Goal: Transaction & Acquisition: Purchase product/service

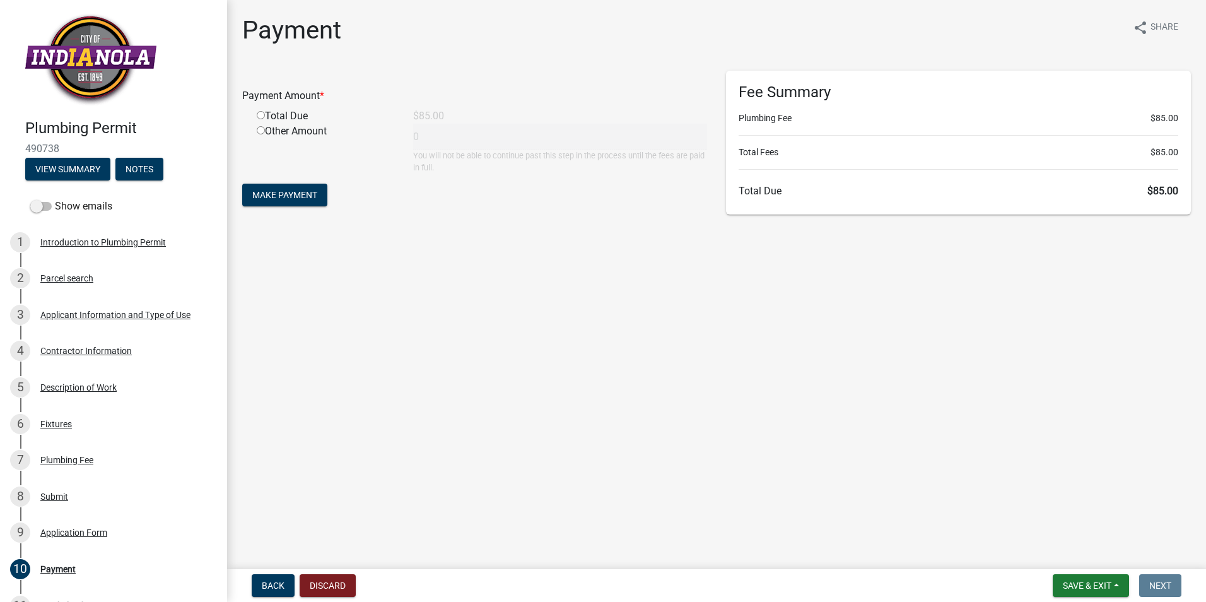
click at [261, 117] on input "radio" at bounding box center [261, 115] width 8 height 8
radio input "true"
type input "85"
click at [272, 197] on span "Make Payment" at bounding box center [284, 195] width 65 height 10
click at [261, 117] on input "radio" at bounding box center [261, 115] width 8 height 8
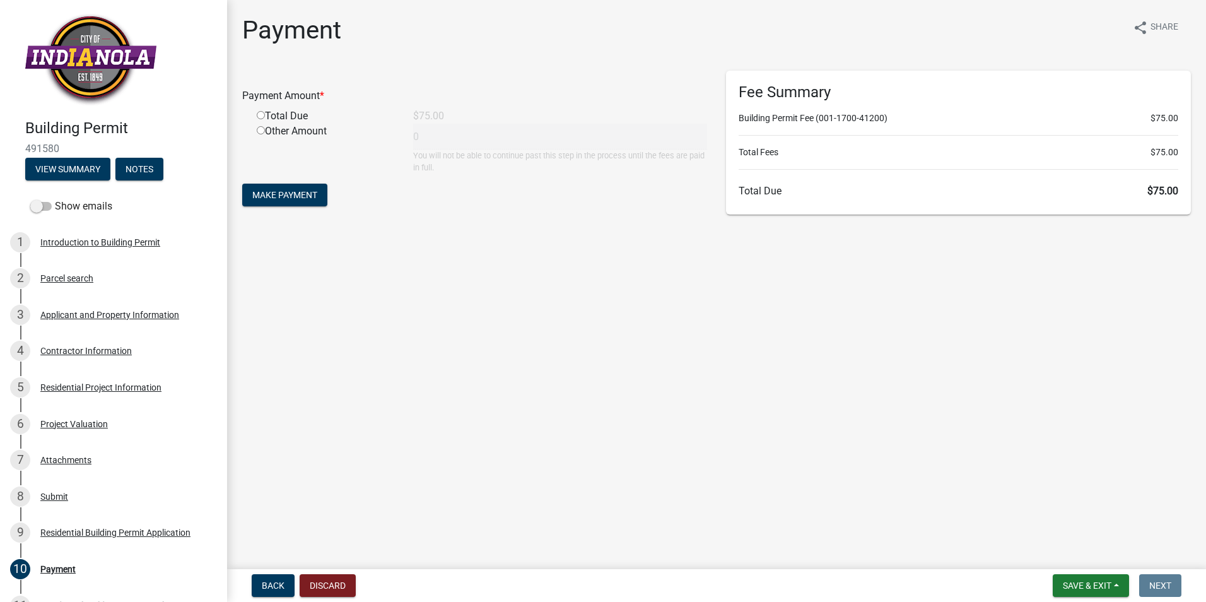
radio input "true"
type input "75"
click at [308, 192] on span "Make Payment" at bounding box center [284, 195] width 65 height 10
click at [261, 116] on input "radio" at bounding box center [261, 115] width 8 height 8
radio input "true"
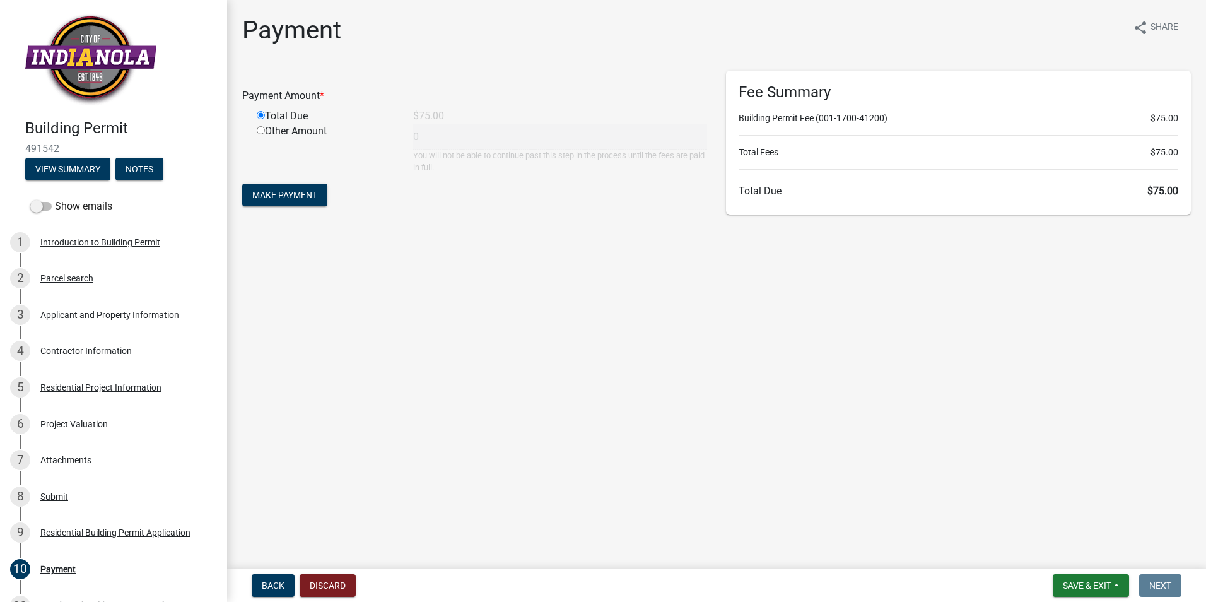
type input "75"
click at [292, 197] on span "Make Payment" at bounding box center [284, 195] width 65 height 10
click at [261, 115] on input "radio" at bounding box center [261, 115] width 8 height 8
radio input "true"
type input "95"
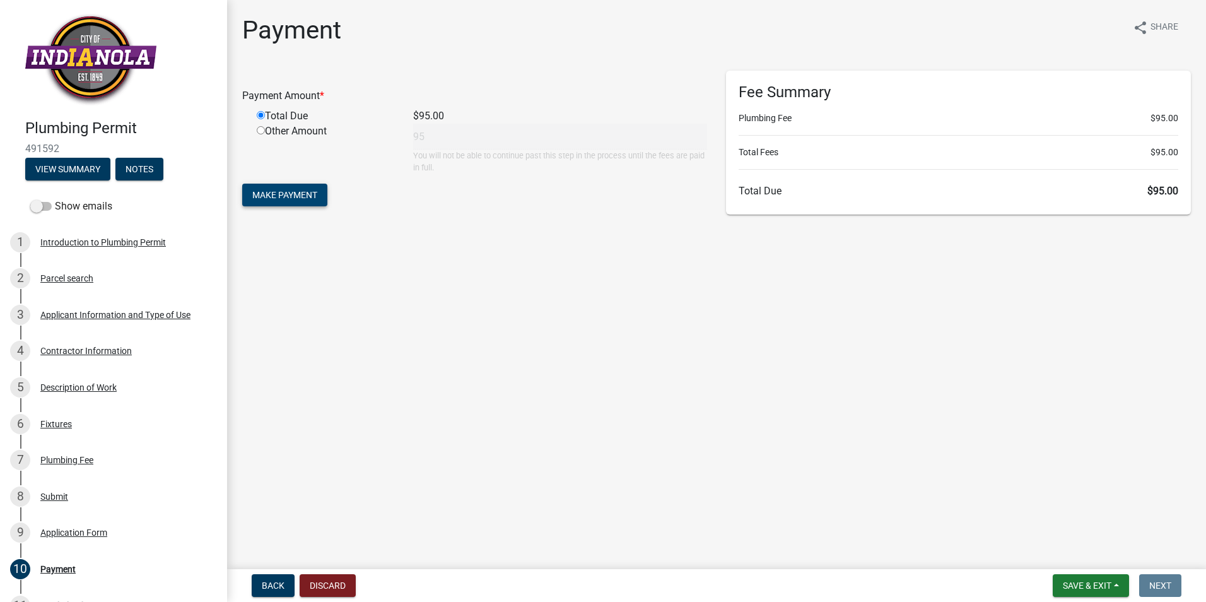
click at [303, 193] on span "Make Payment" at bounding box center [284, 195] width 65 height 10
click at [259, 117] on input "radio" at bounding box center [261, 115] width 8 height 8
radio input "true"
type input "95"
click at [285, 199] on span "Make Payment" at bounding box center [284, 195] width 65 height 10
